Goal: Task Accomplishment & Management: Manage account settings

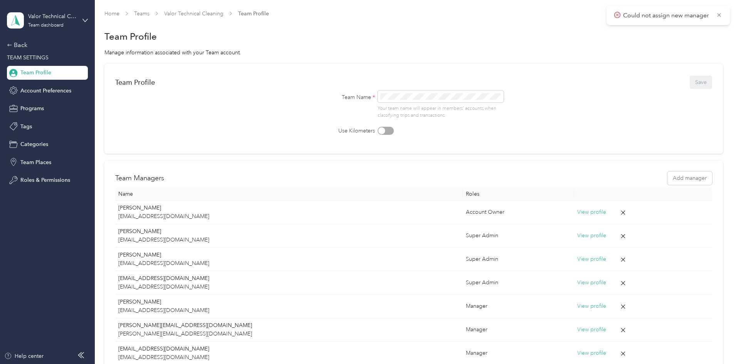
scroll to position [61, 0]
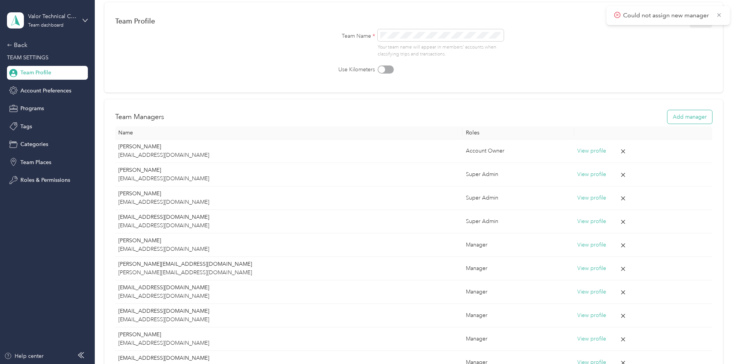
click at [667, 121] on button "Add manager" at bounding box center [689, 116] width 45 height 13
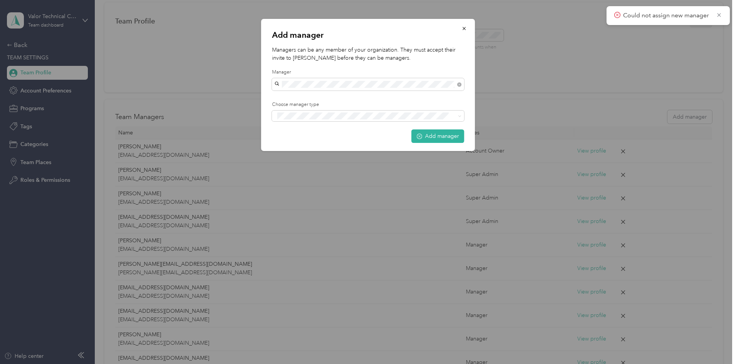
click at [325, 97] on span "[EMAIL_ADDRESS][DOMAIN_NAME]" at bounding box center [322, 98] width 91 height 7
click at [303, 144] on button "Manager" at bounding box center [292, 145] width 30 height 10
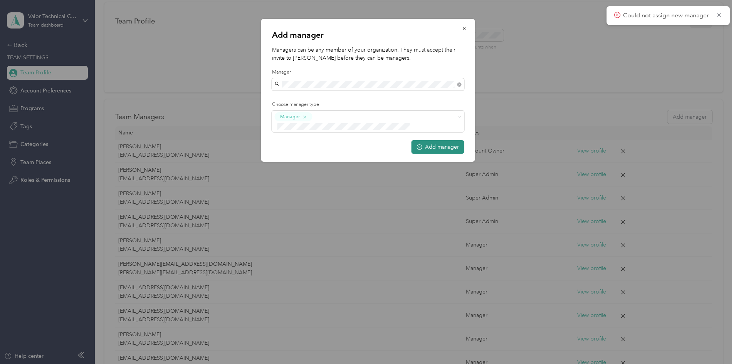
click at [435, 140] on button "Add manager" at bounding box center [437, 146] width 53 height 13
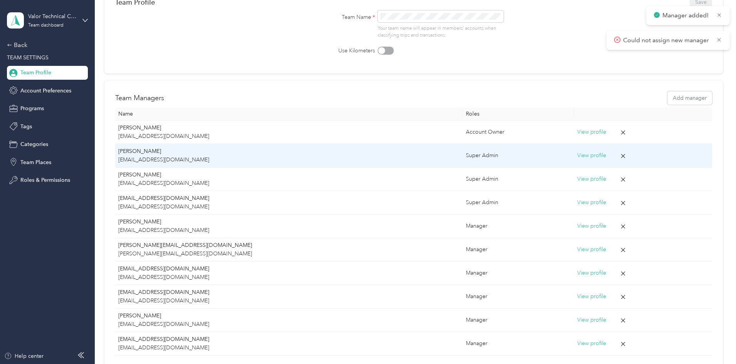
scroll to position [46, 0]
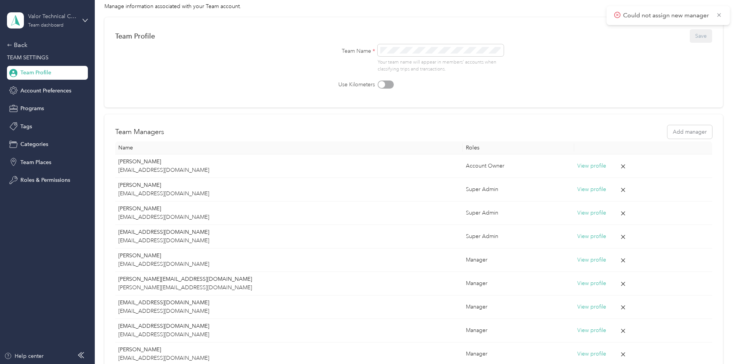
click at [69, 18] on div "Valor Technical Cleaning" at bounding box center [52, 16] width 48 height 8
click at [112, 157] on div "Team Profile Save Team Name * Your team name will appear in members’ accounts w…" at bounding box center [413, 208] width 618 height 383
click at [23, 45] on div "Back" at bounding box center [45, 44] width 77 height 9
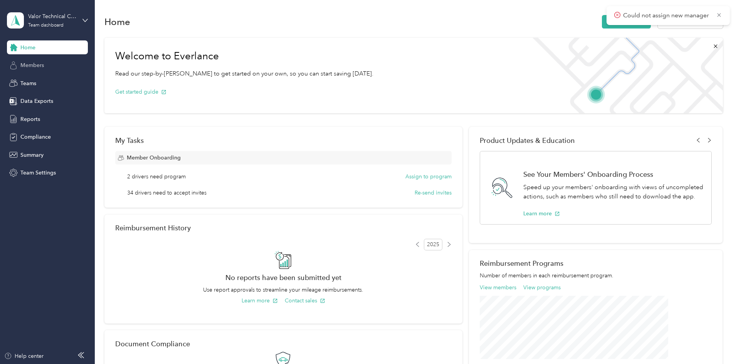
click at [37, 68] on span "Members" at bounding box center [31, 65] width 23 height 8
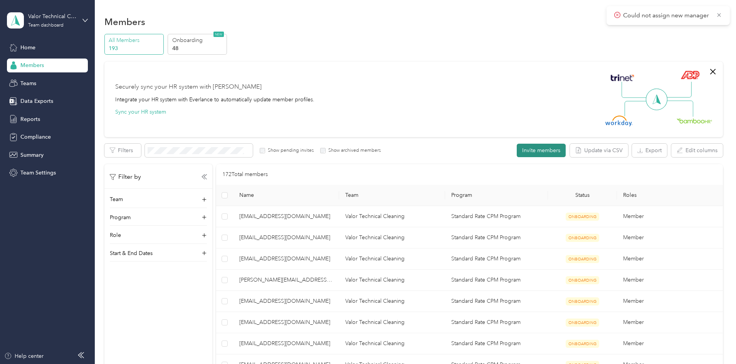
click at [516, 147] on button "Invite members" at bounding box center [540, 150] width 49 height 13
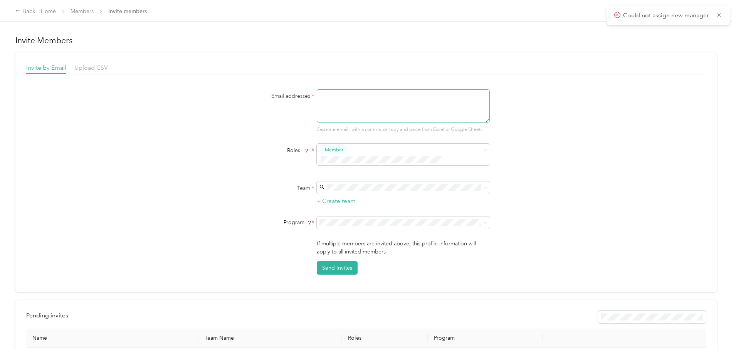
click at [337, 101] on textarea at bounding box center [403, 105] width 173 height 33
type textarea "[EMAIL_ADDRESS][DOMAIN_NAME]"
click at [341, 150] on span "Member" at bounding box center [334, 149] width 18 height 7
click at [344, 205] on button "Manager" at bounding box center [336, 209] width 30 height 10
click at [342, 197] on p "[EMAIL_ADDRESS][DOMAIN_NAME] +9 more" at bounding box center [402, 201] width 162 height 8
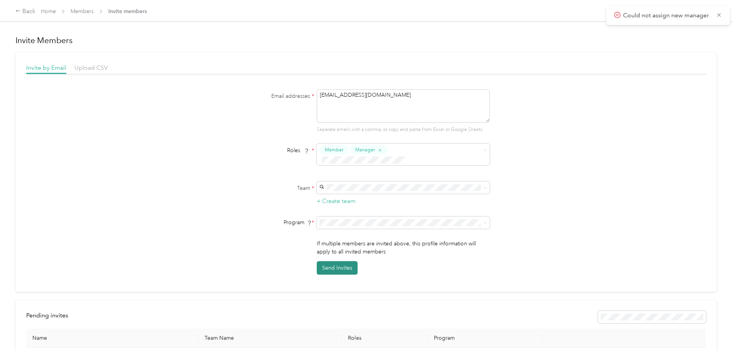
click at [342, 261] on button "Send Invites" at bounding box center [337, 267] width 41 height 13
click at [35, 10] on div "Back" at bounding box center [25, 11] width 20 height 9
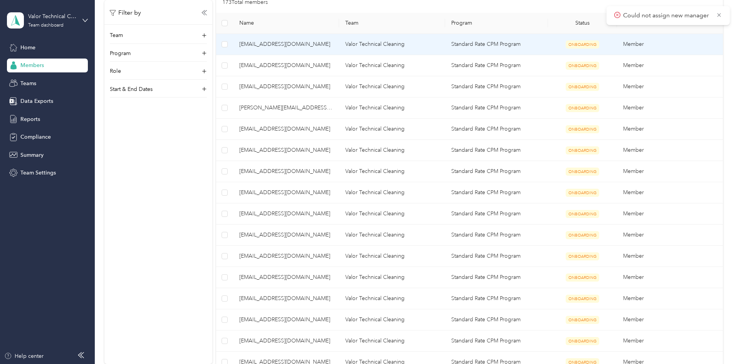
scroll to position [193, 0]
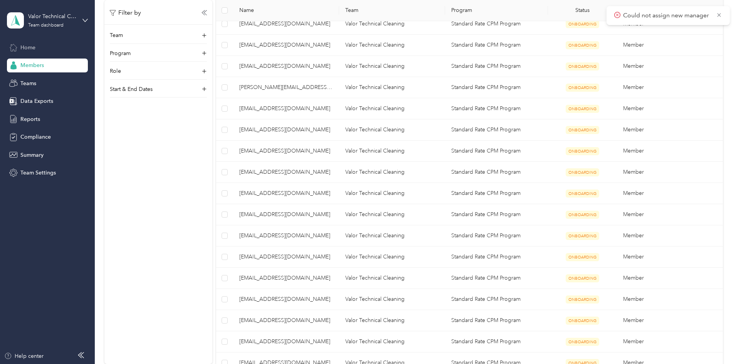
click at [41, 49] on div "Home" at bounding box center [47, 47] width 81 height 14
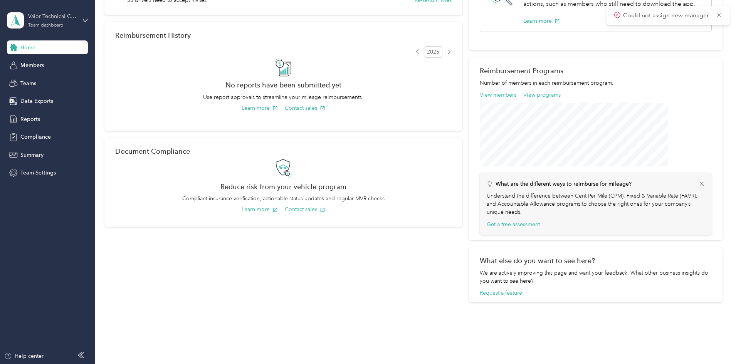
click at [46, 24] on div "Team dashboard" at bounding box center [45, 25] width 35 height 5
click at [109, 183] on div "Welcome to Everlance Read our step-by-[PERSON_NAME] to get started on your own,…" at bounding box center [413, 71] width 618 height 461
click at [39, 64] on span "Members" at bounding box center [31, 65] width 23 height 8
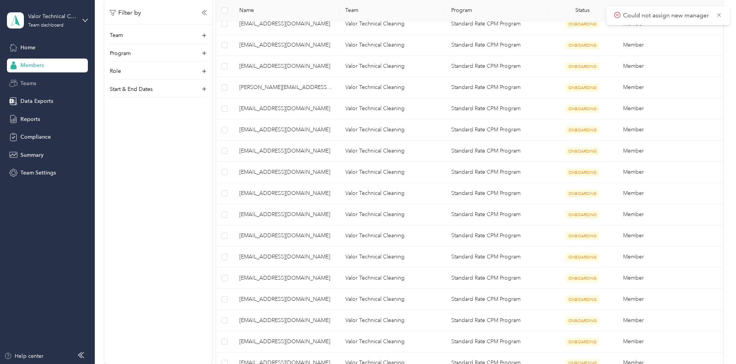
click at [37, 79] on div "Teams" at bounding box center [47, 83] width 81 height 14
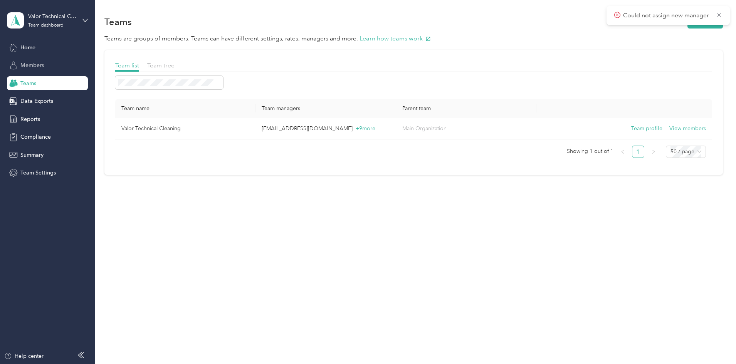
click at [55, 66] on div "Members" at bounding box center [47, 66] width 81 height 14
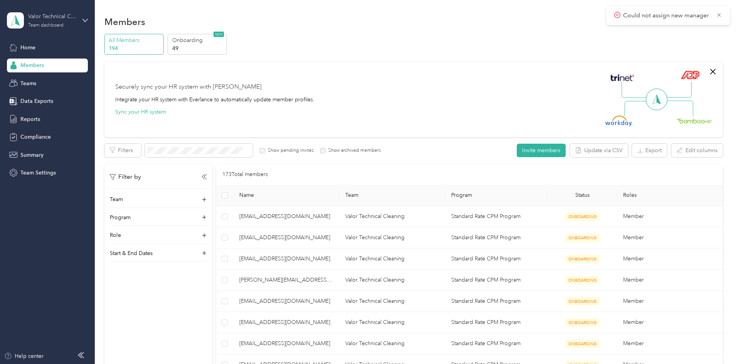
click at [75, 21] on div "Valor Technical Cleaning Team dashboard" at bounding box center [52, 19] width 48 height 15
click at [45, 170] on span "Team Settings" at bounding box center [37, 173] width 35 height 8
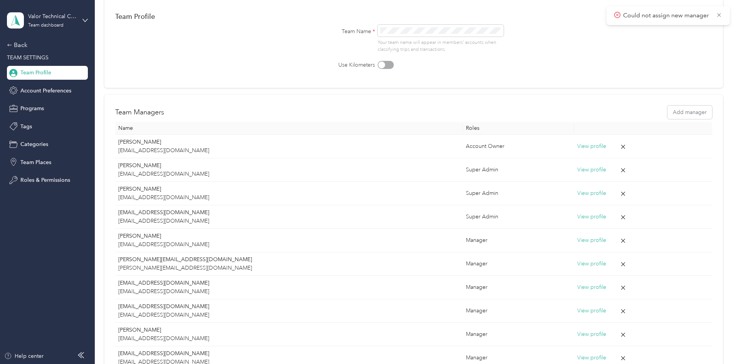
scroll to position [116, 0]
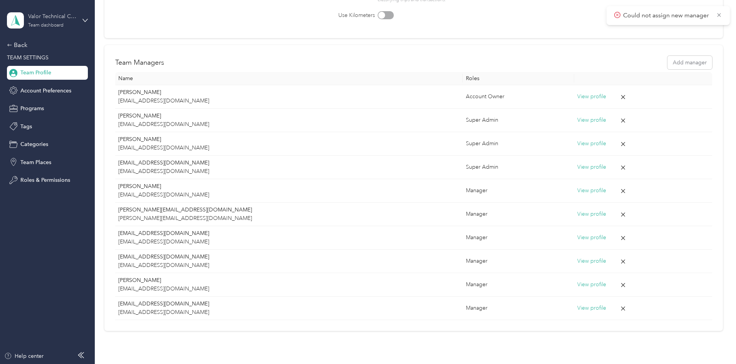
click at [72, 18] on div "Valor Technical Cleaning" at bounding box center [52, 16] width 48 height 8
click at [124, 14] on div "Team Profile Save Team Name * Your team name will appear in members’ accounts w…" at bounding box center [413, 139] width 618 height 383
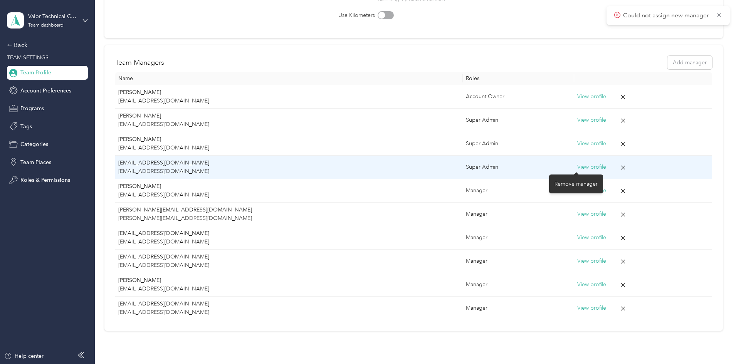
click at [620, 168] on icon at bounding box center [622, 167] width 4 height 4
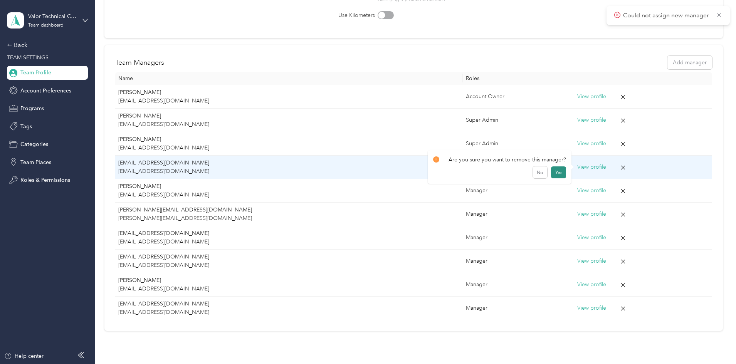
click at [553, 173] on button "Yes" at bounding box center [558, 172] width 15 height 12
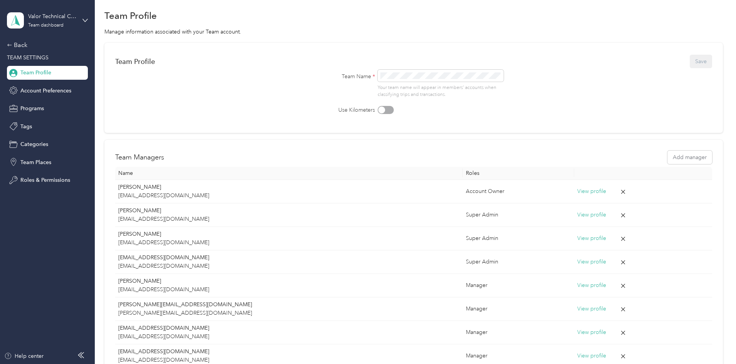
scroll to position [39, 0]
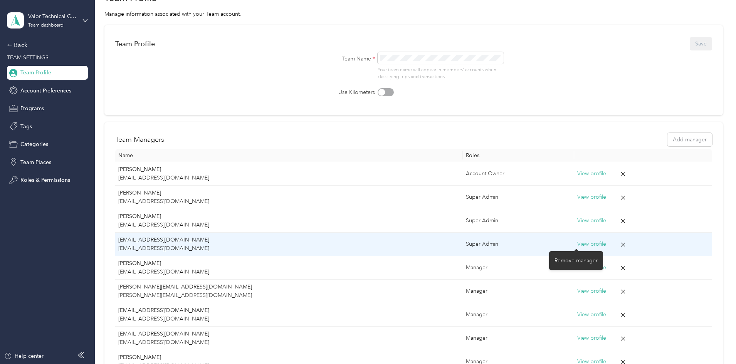
click at [619, 243] on icon at bounding box center [622, 244] width 7 height 7
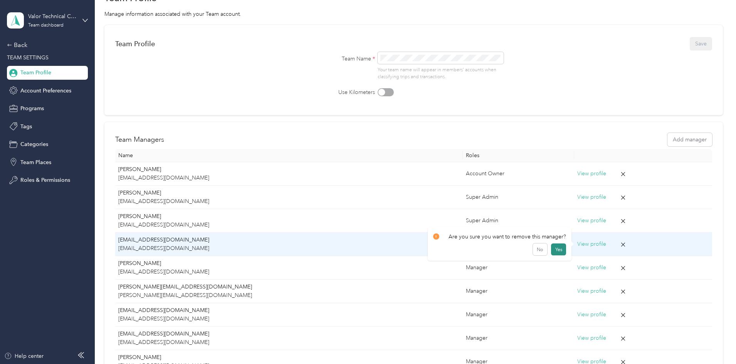
click at [551, 246] on button "Yes" at bounding box center [558, 249] width 15 height 12
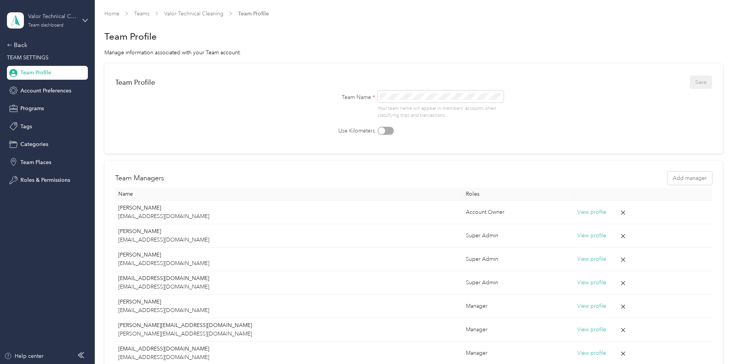
click at [41, 13] on div "Valor Technical Cleaning" at bounding box center [52, 16] width 48 height 8
click at [112, 14] on div "Home Teams Valor Technical Cleaning Team Profile" at bounding box center [413, 17] width 618 height 15
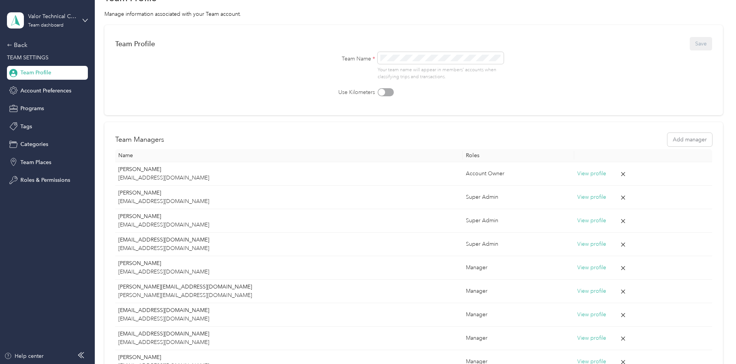
scroll to position [77, 0]
